Goal: Transaction & Acquisition: Purchase product/service

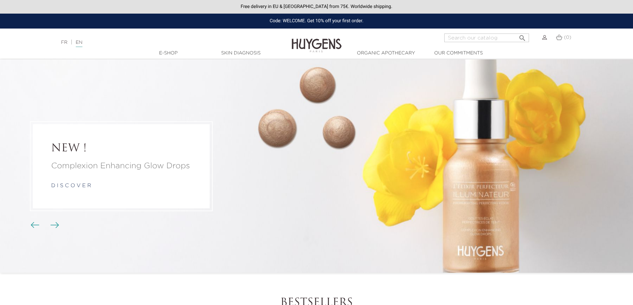
click at [52, 225] on img "Carousel buttons" at bounding box center [54, 225] width 9 height 6
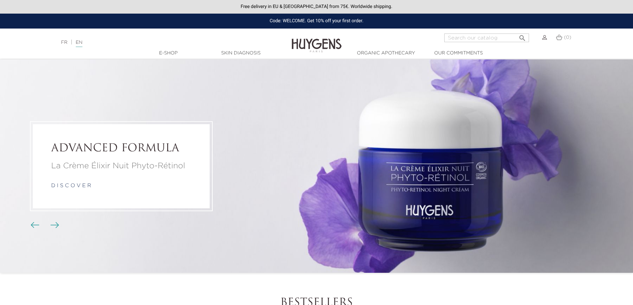
click at [52, 225] on img "Carousel buttons" at bounding box center [54, 225] width 9 height 6
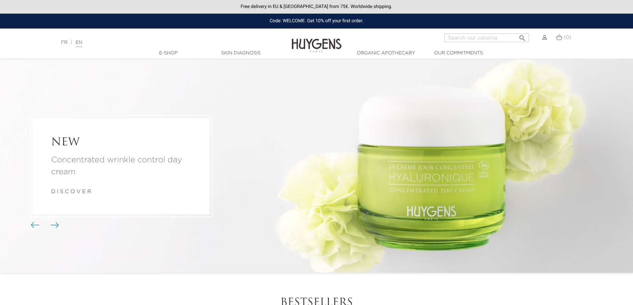
click at [53, 225] on img "Carousel buttons" at bounding box center [54, 225] width 9 height 6
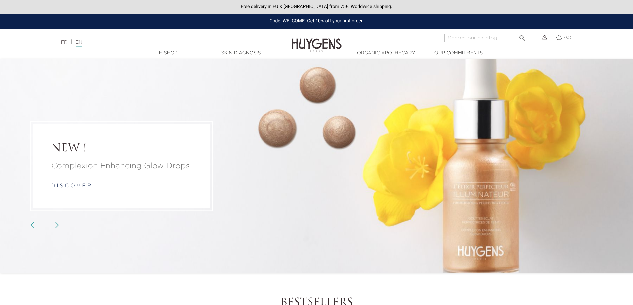
click at [53, 225] on img "Carousel buttons" at bounding box center [54, 225] width 9 height 6
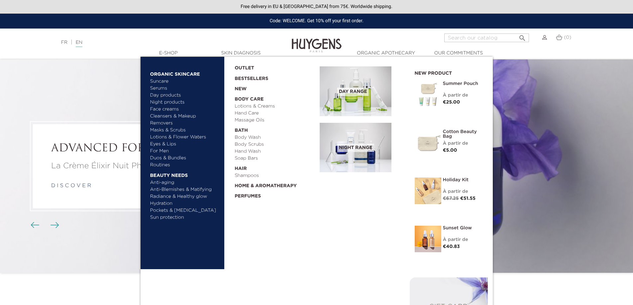
click at [170, 52] on link "  E-Shop" at bounding box center [168, 53] width 66 height 7
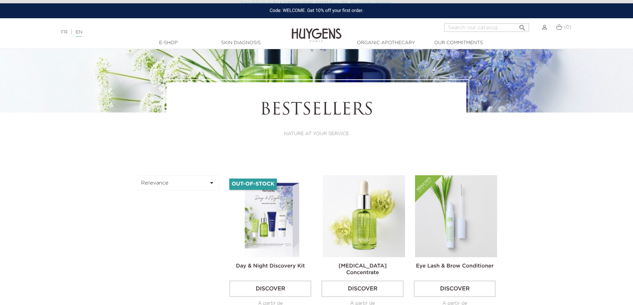
scroll to position [133, 0]
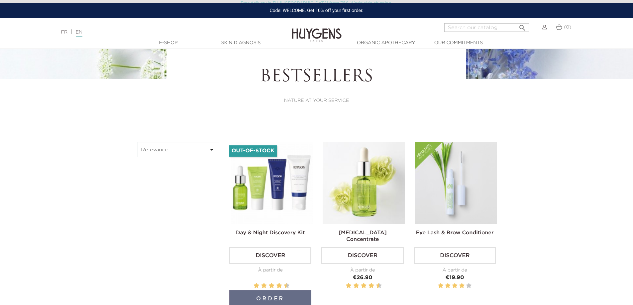
click at [291, 203] on img at bounding box center [272, 183] width 82 height 82
